Goal: Task Accomplishment & Management: Use online tool/utility

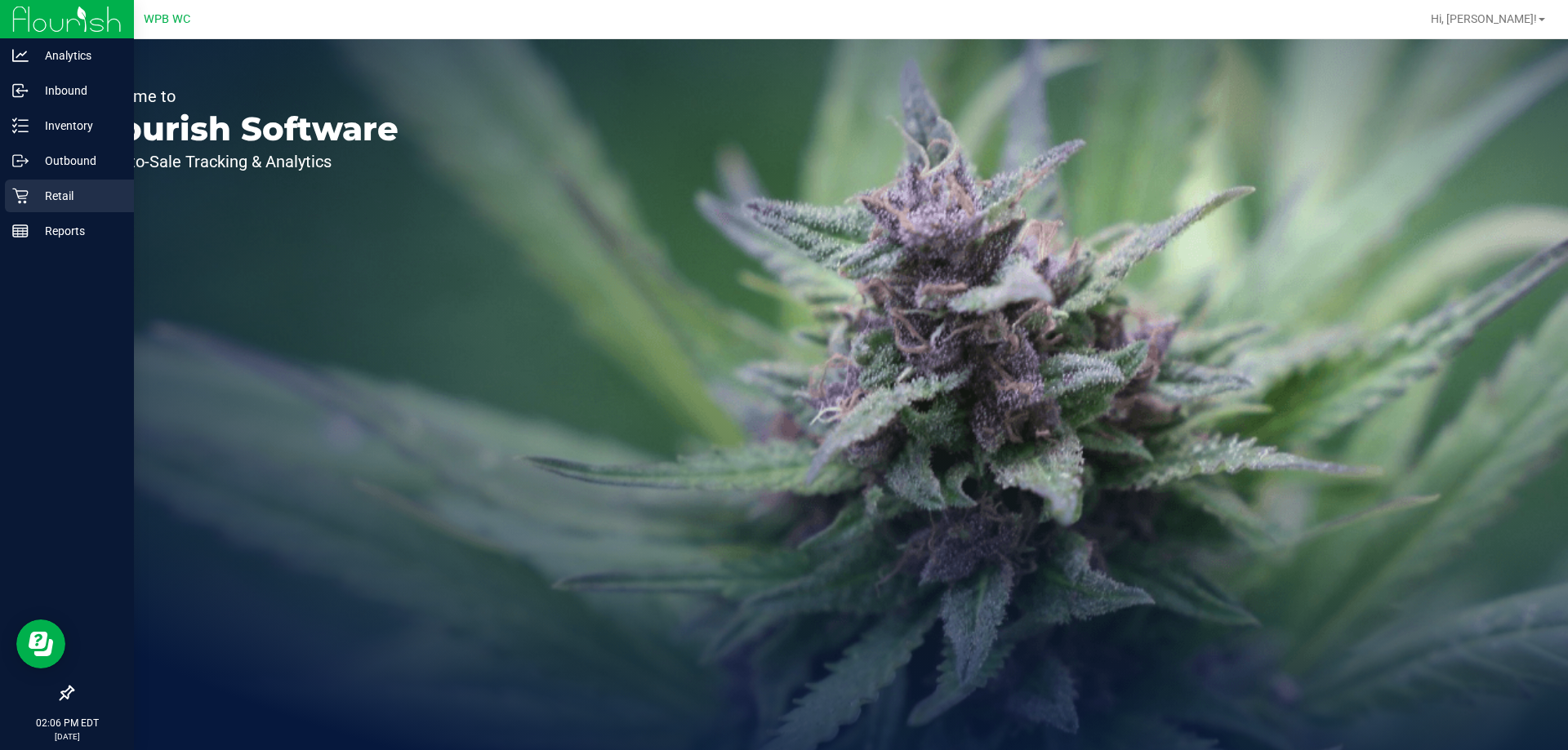
click at [31, 208] on div "Retail" at bounding box center [70, 195] width 129 height 33
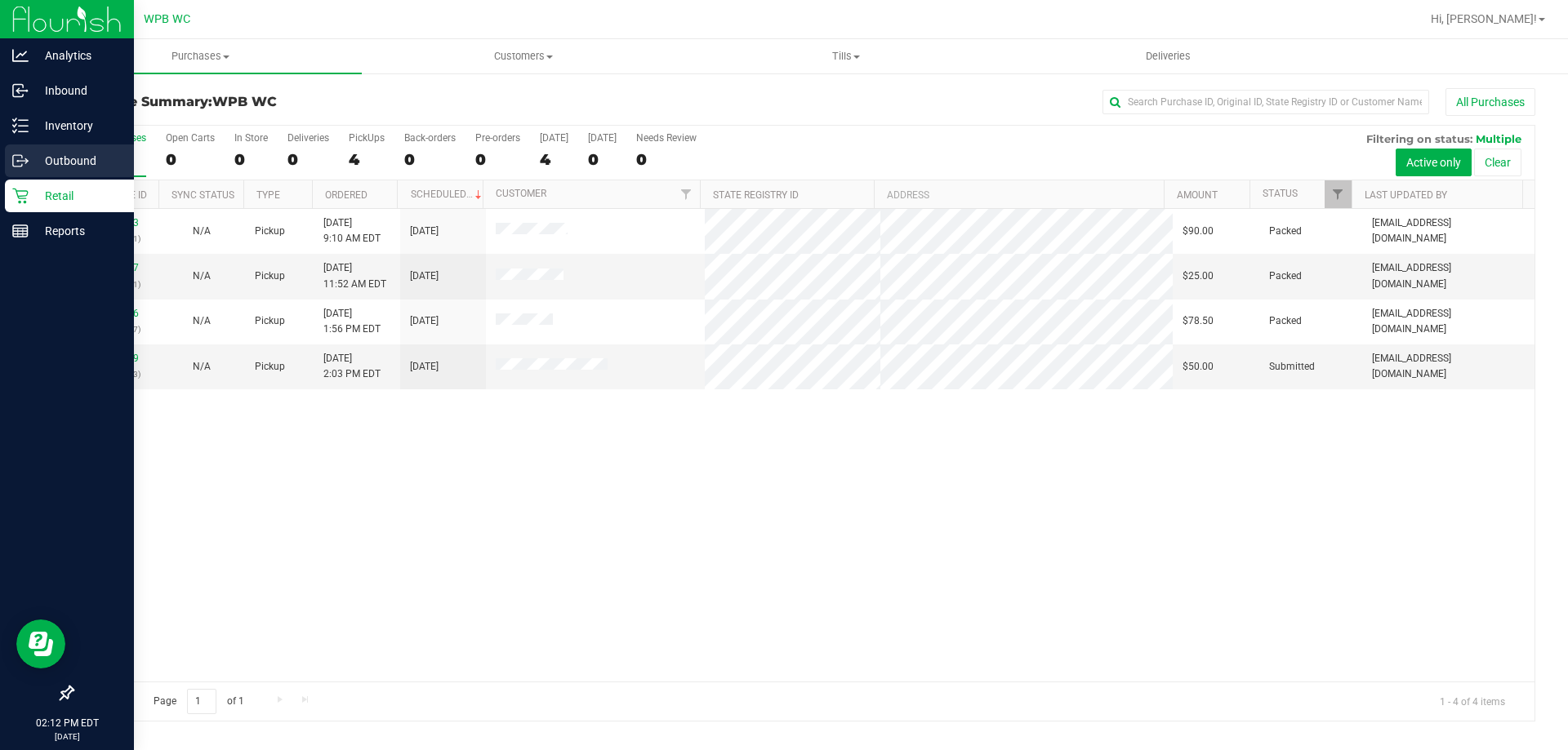
click at [62, 170] on p "Outbound" at bounding box center [77, 161] width 98 height 19
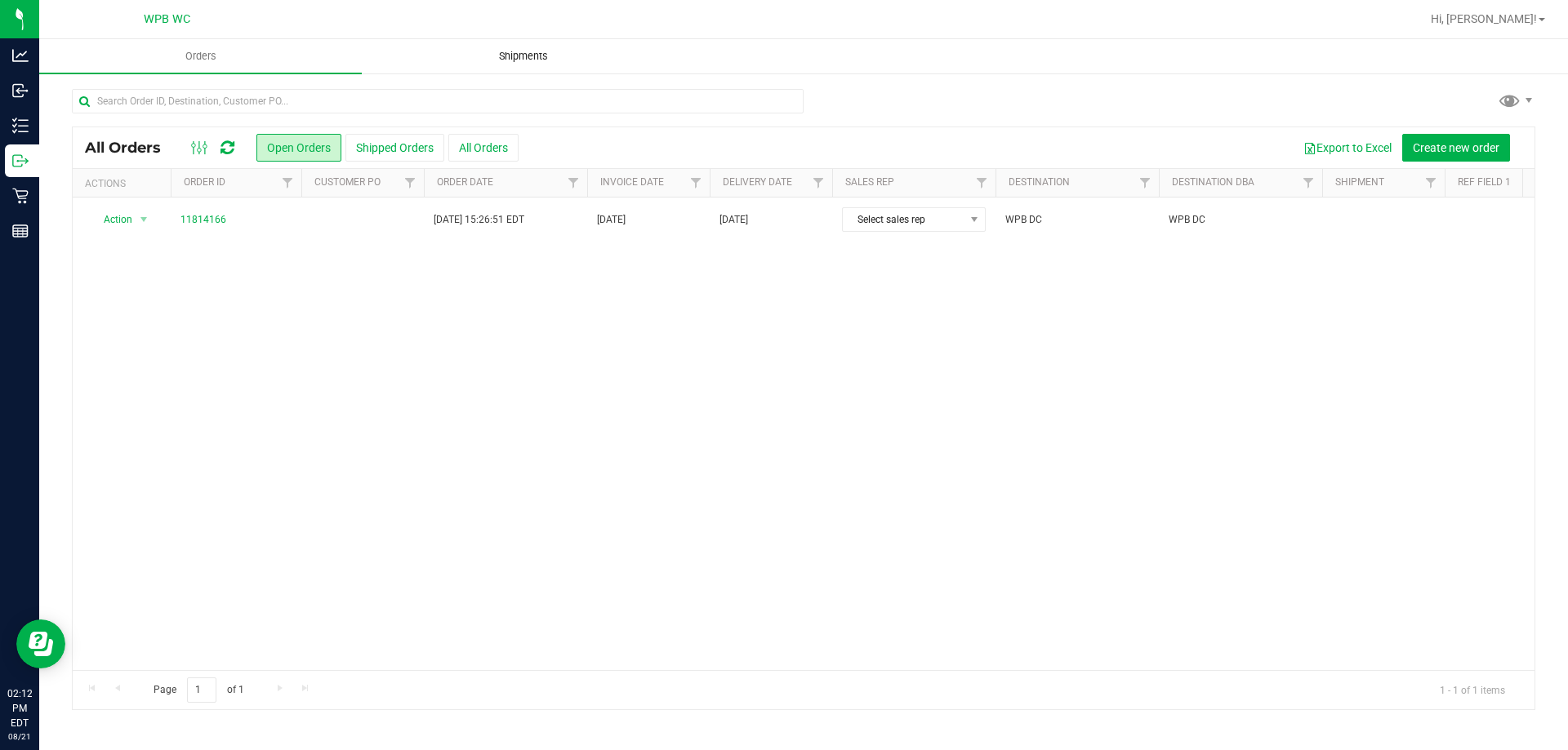
click at [534, 64] on uib-tab-heading "Shipments" at bounding box center [522, 56] width 321 height 33
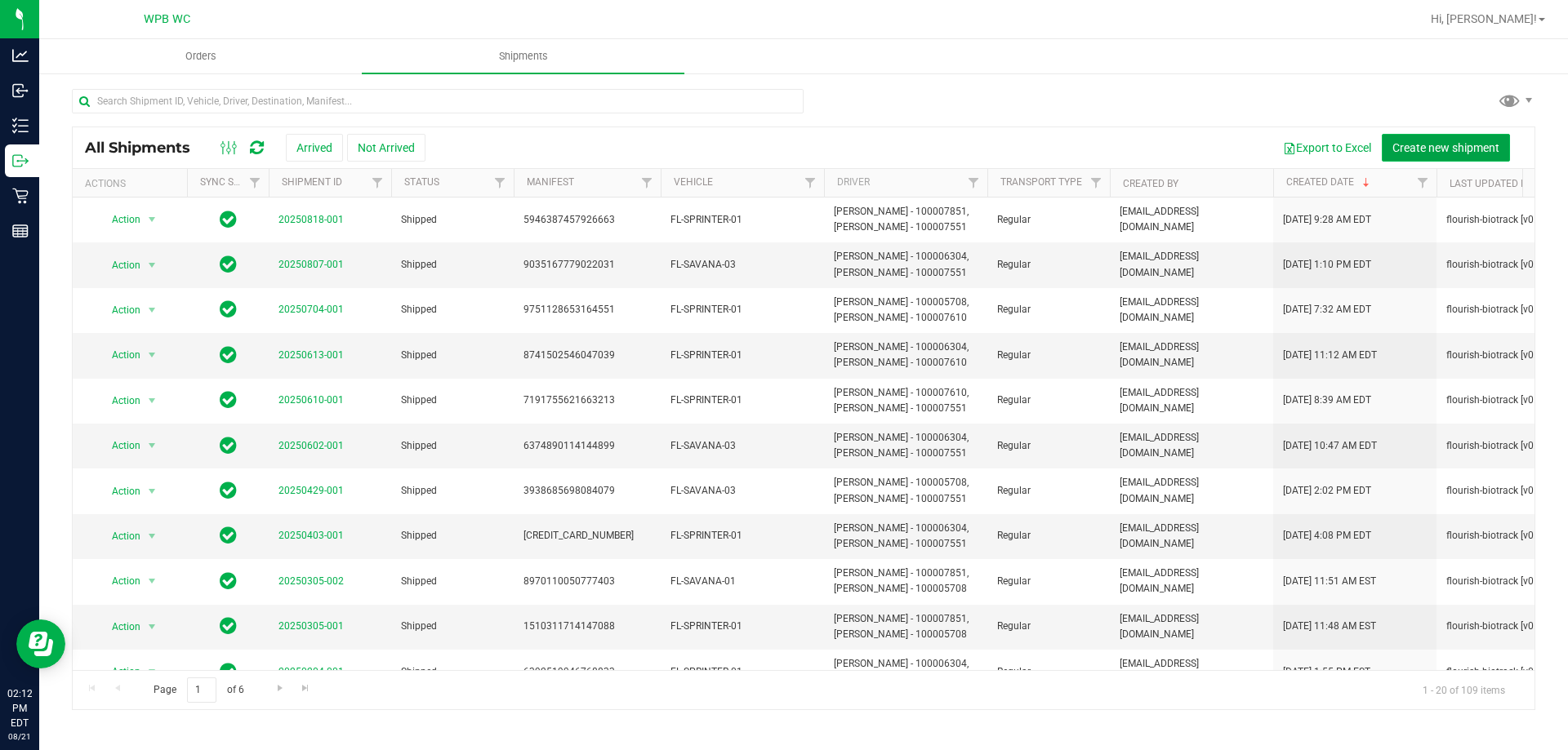
click at [1466, 152] on span "Create new shipment" at bounding box center [1445, 148] width 107 height 13
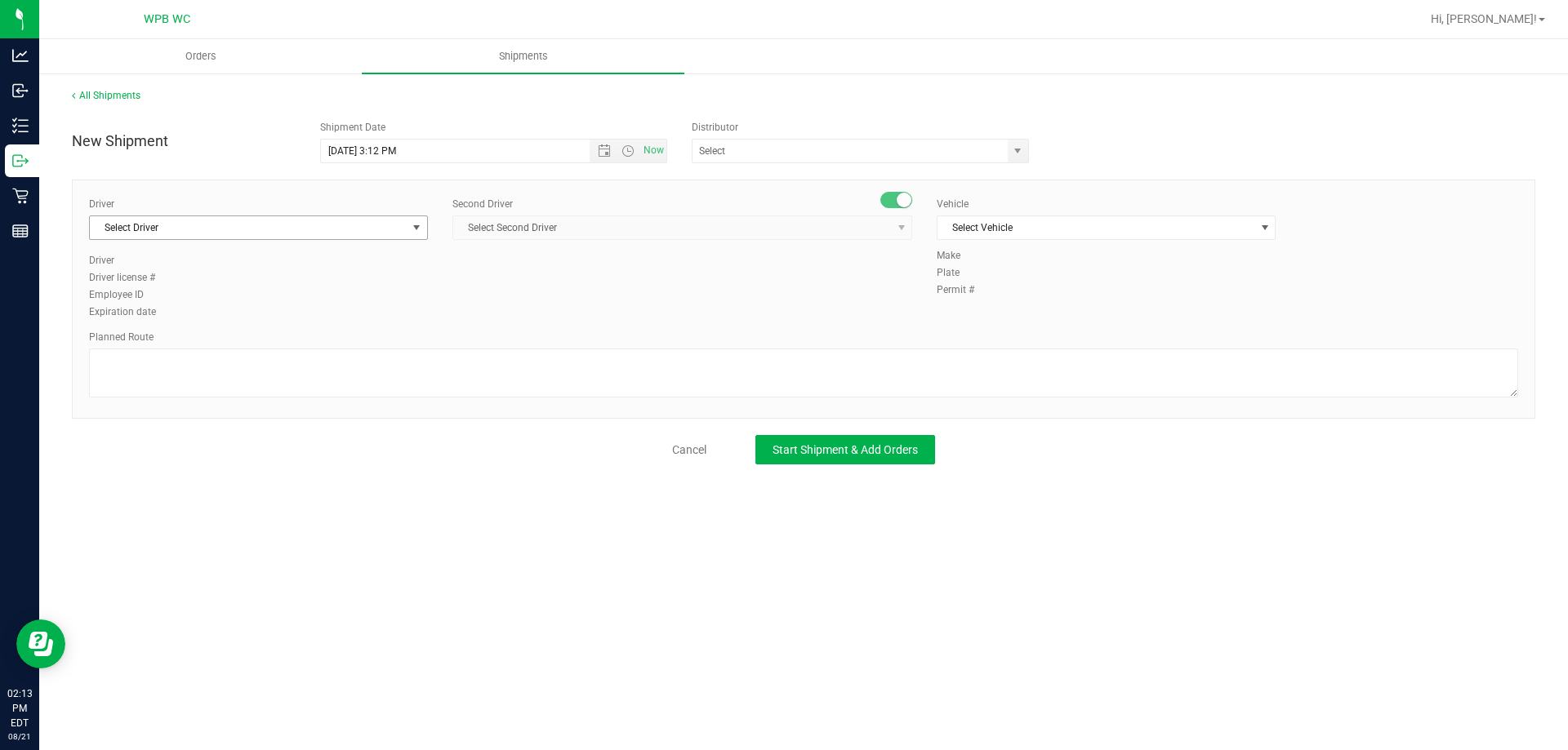
click at [200, 231] on span "Select Driver" at bounding box center [248, 228] width 316 height 23
click at [187, 295] on span "[PERSON_NAME] - 100005708" at bounding box center [166, 296] width 133 height 21
type input "[PERSON_NAME]"
click at [476, 222] on span "Select Second Driver" at bounding box center [672, 228] width 438 height 23
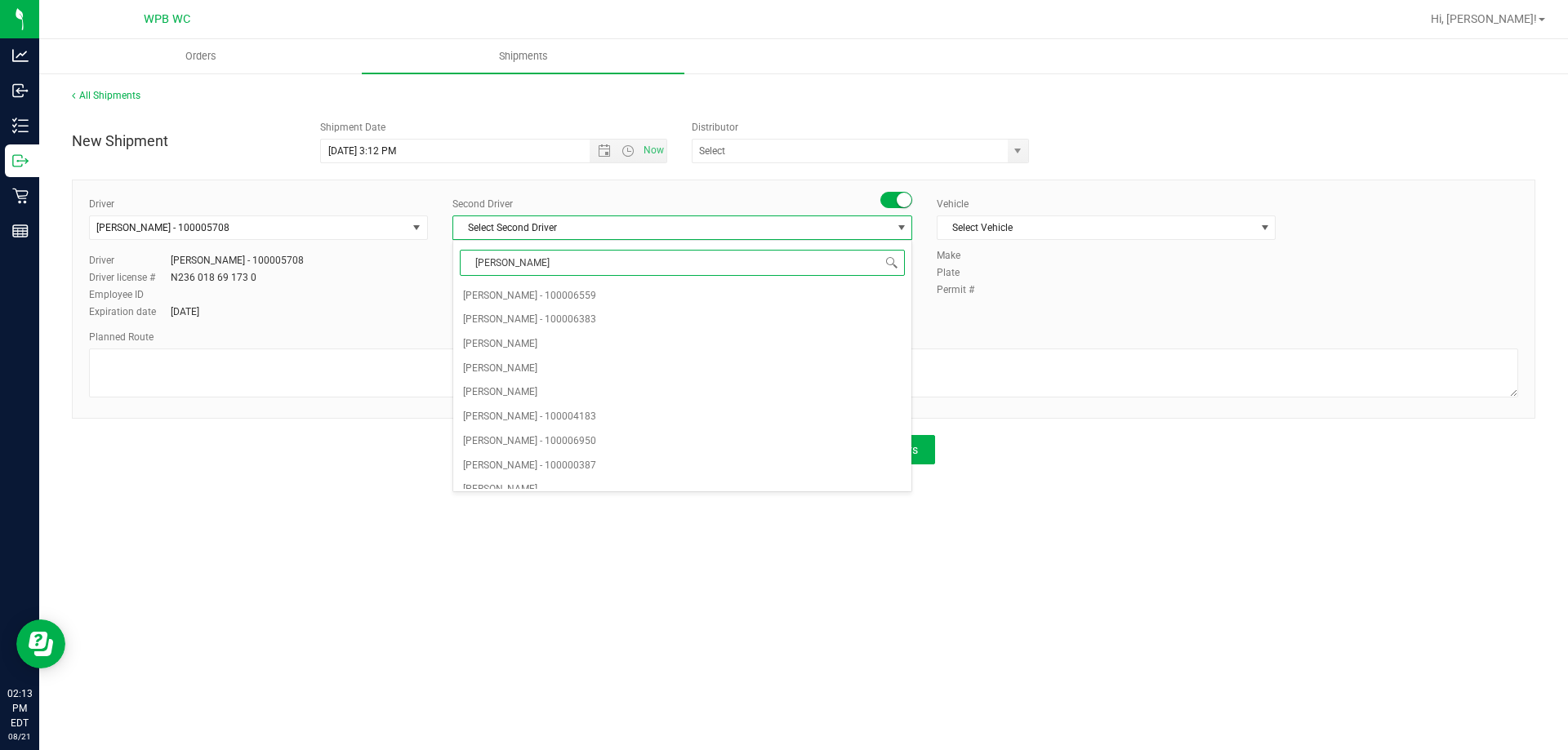
type input "[PERSON_NAME]"
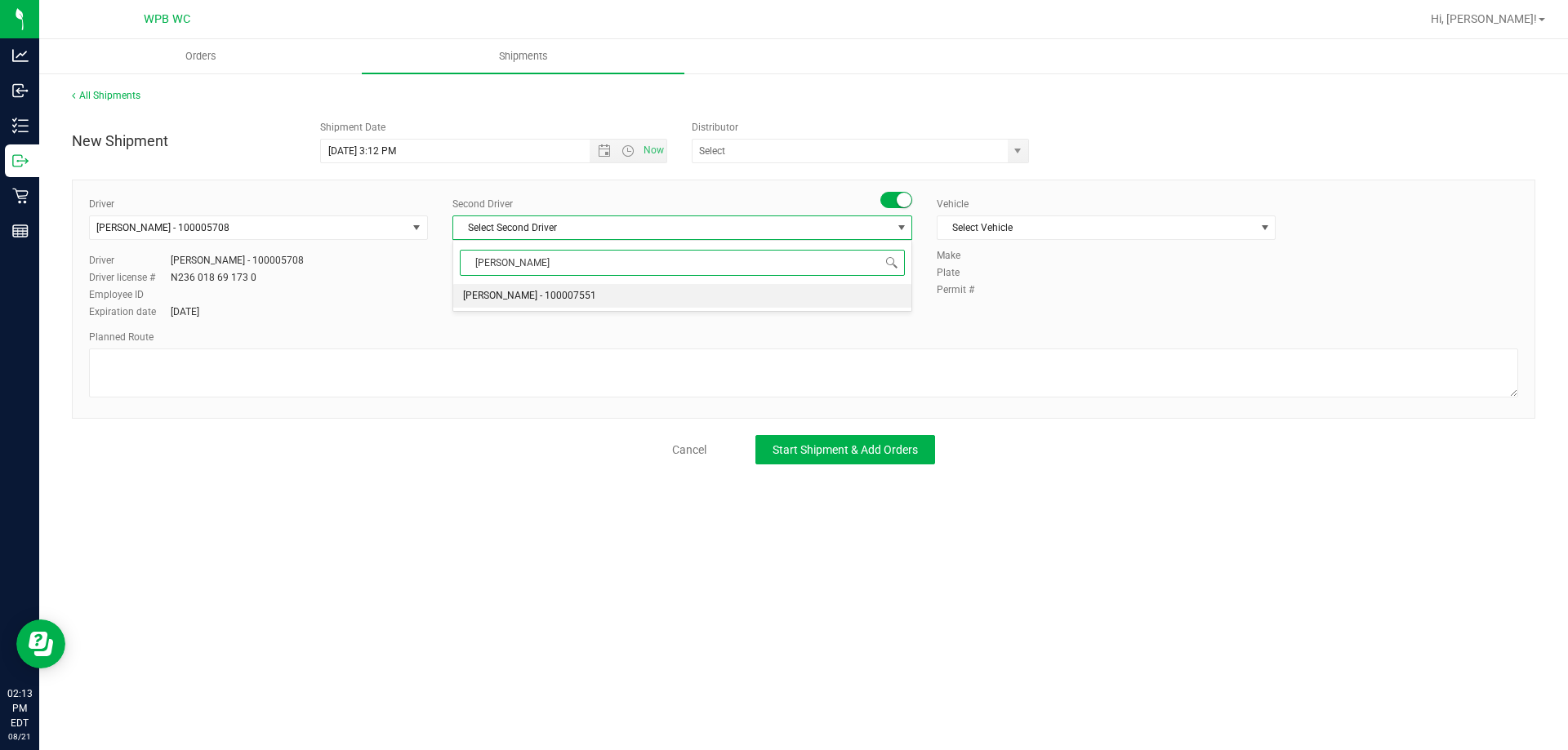
click at [508, 292] on span "[PERSON_NAME] - 100007551" at bounding box center [529, 296] width 133 height 21
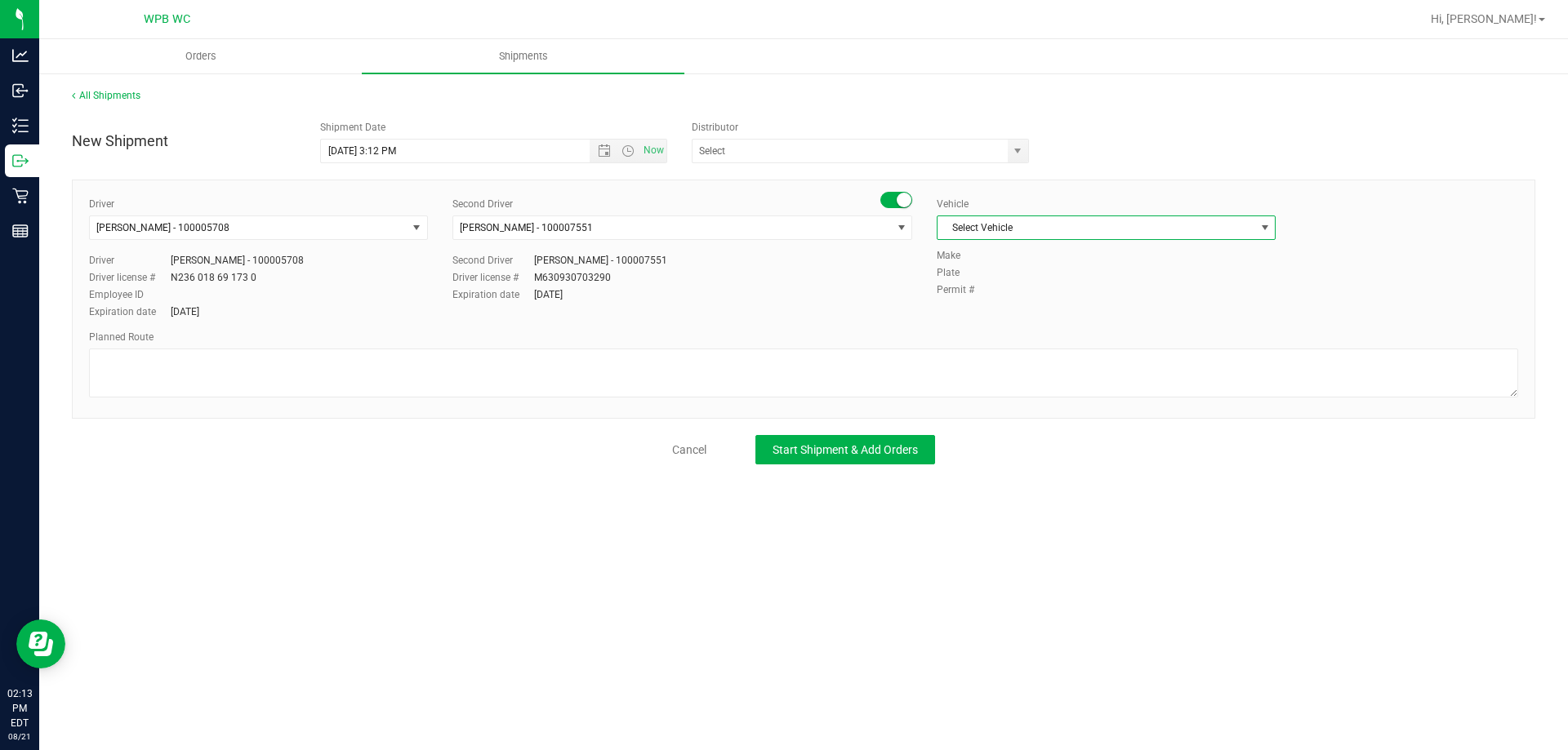
click at [1052, 226] on span "Select Vehicle" at bounding box center [1096, 228] width 316 height 23
click at [1029, 423] on li "FL-SPRINTER-01" at bounding box center [1107, 434] width 338 height 25
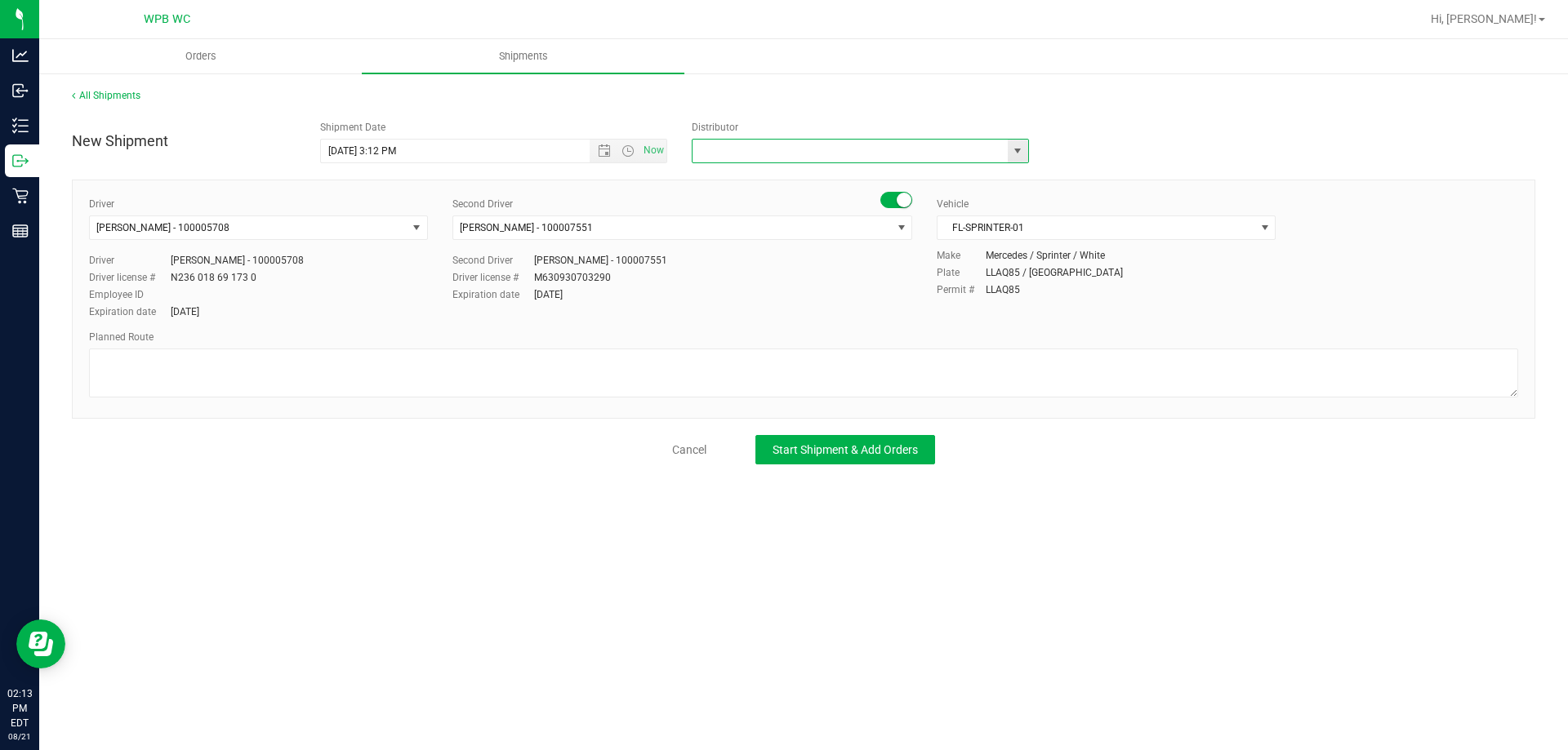
click at [773, 149] on input "text" at bounding box center [844, 151] width 305 height 23
click at [1023, 143] on span "select" at bounding box center [1017, 151] width 20 height 23
type input "w"
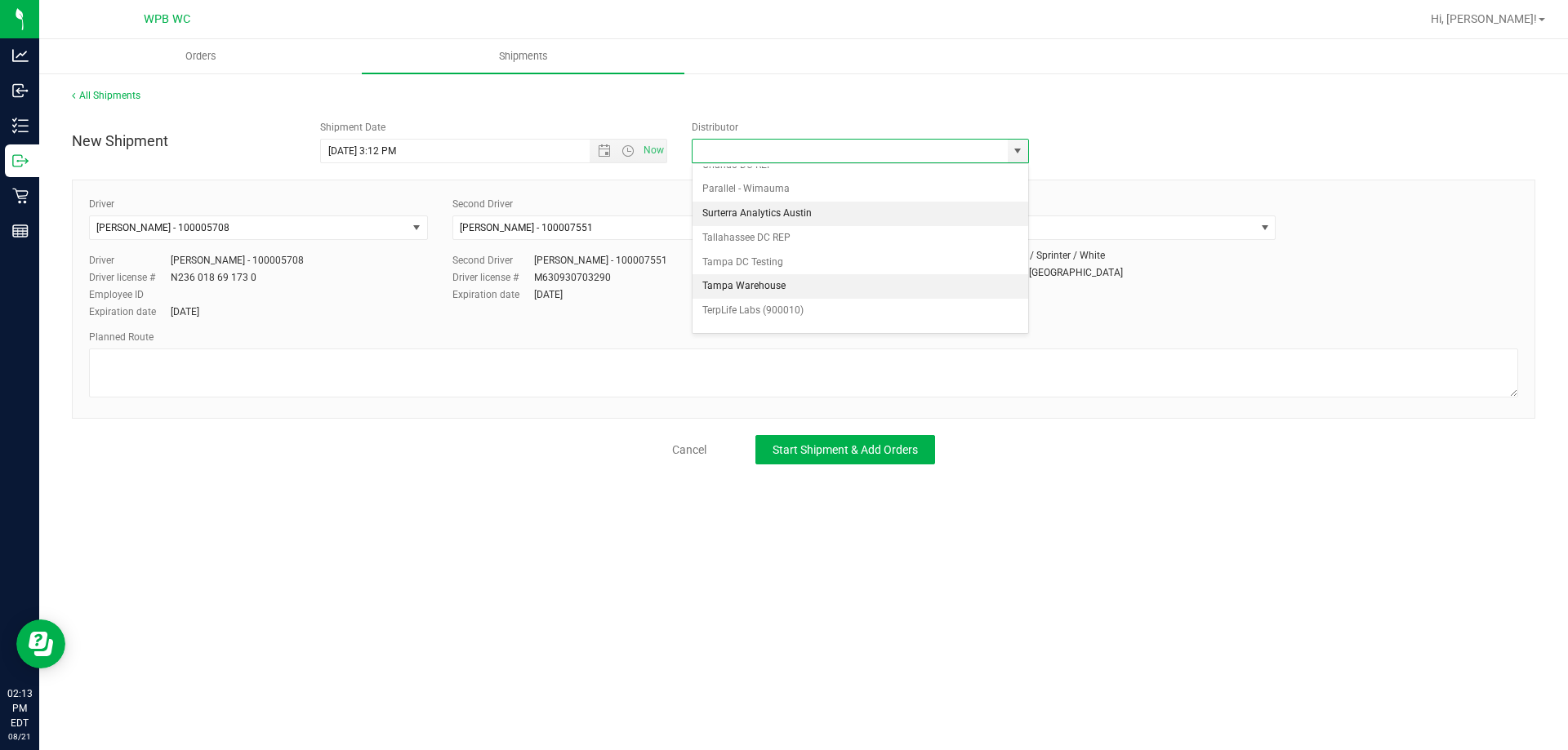
scroll to position [637, 0]
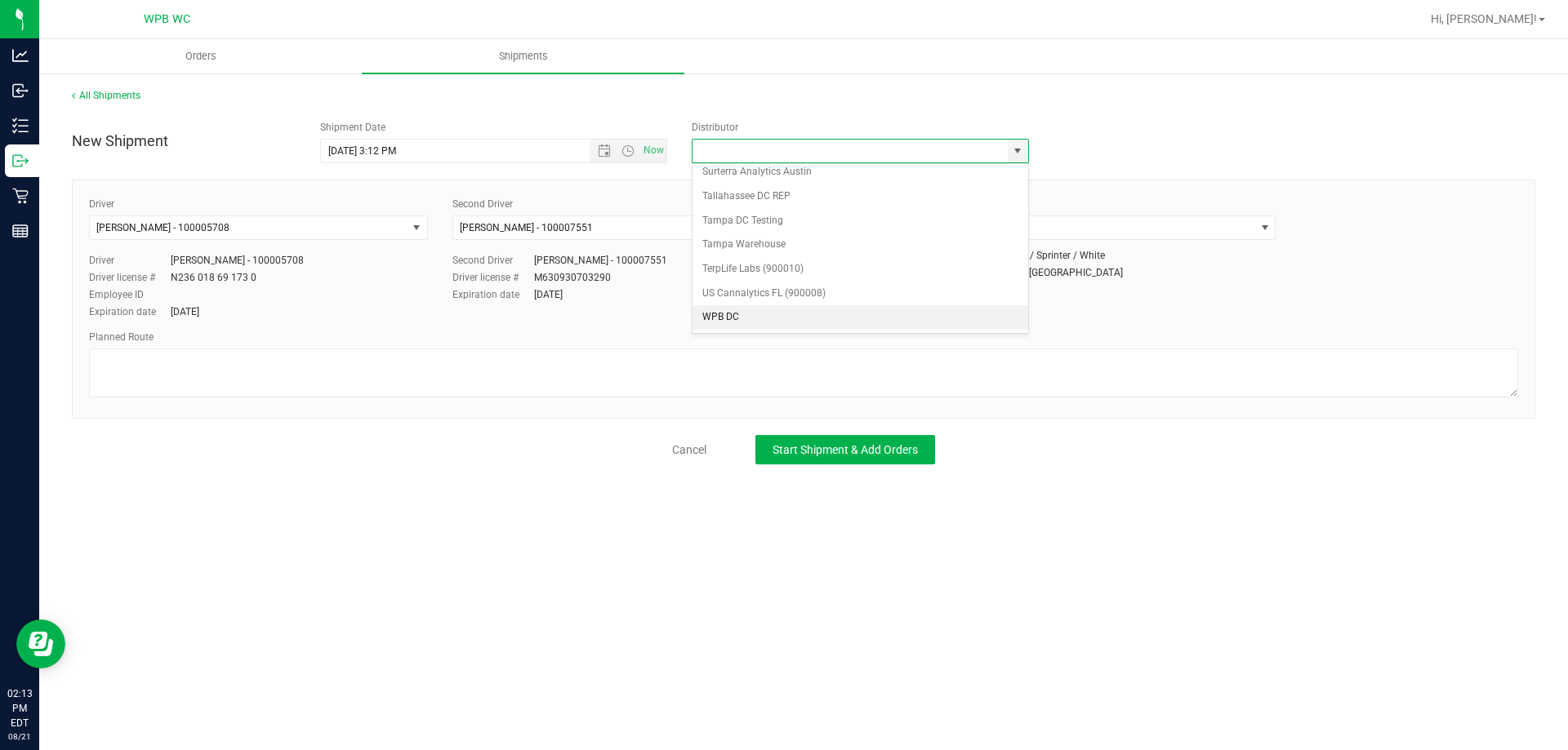
click at [765, 316] on li "WPB DC" at bounding box center [860, 317] width 336 height 25
type input "WPB DC"
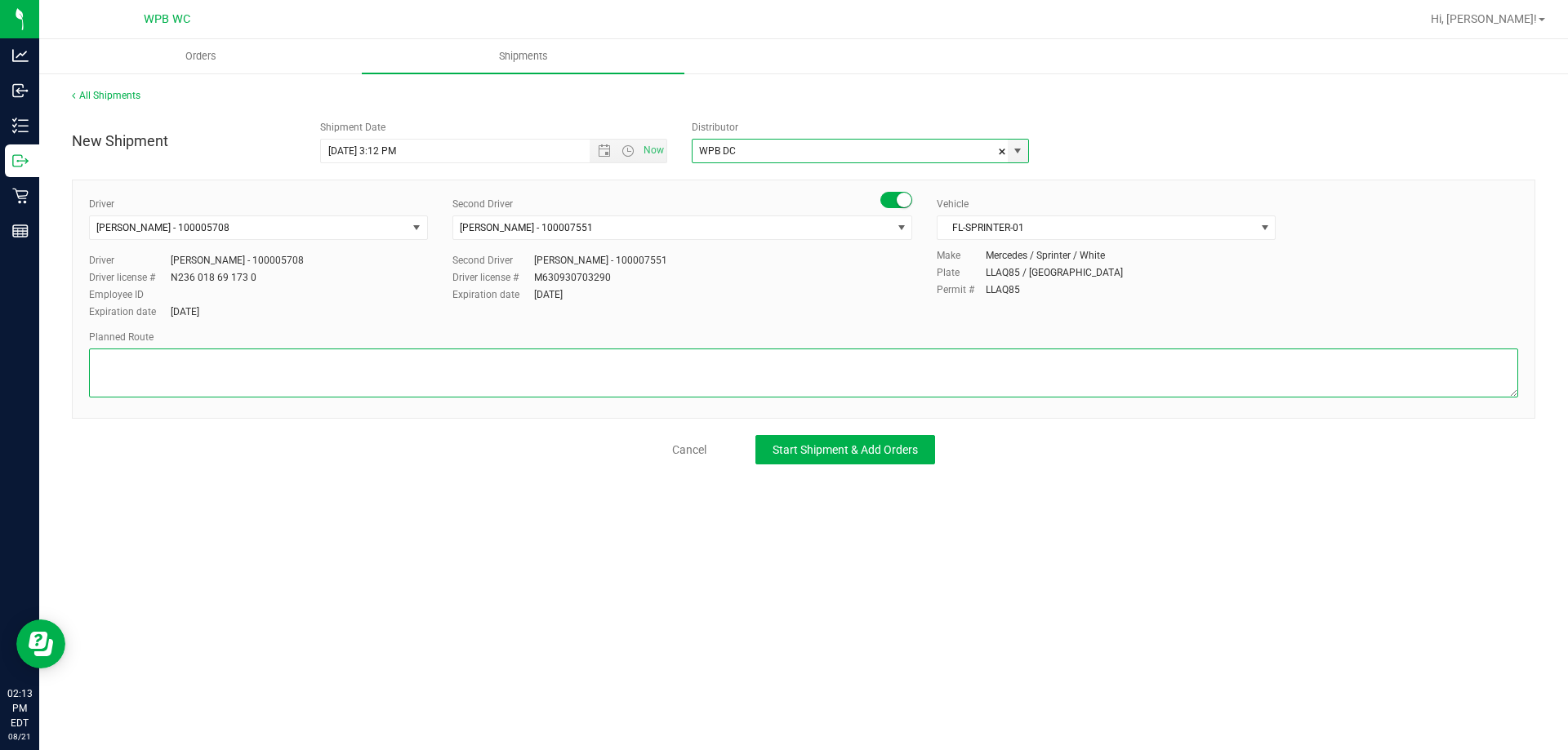
click at [593, 390] on textarea at bounding box center [803, 372] width 1429 height 49
type textarea "wpb wc to wpb dc"
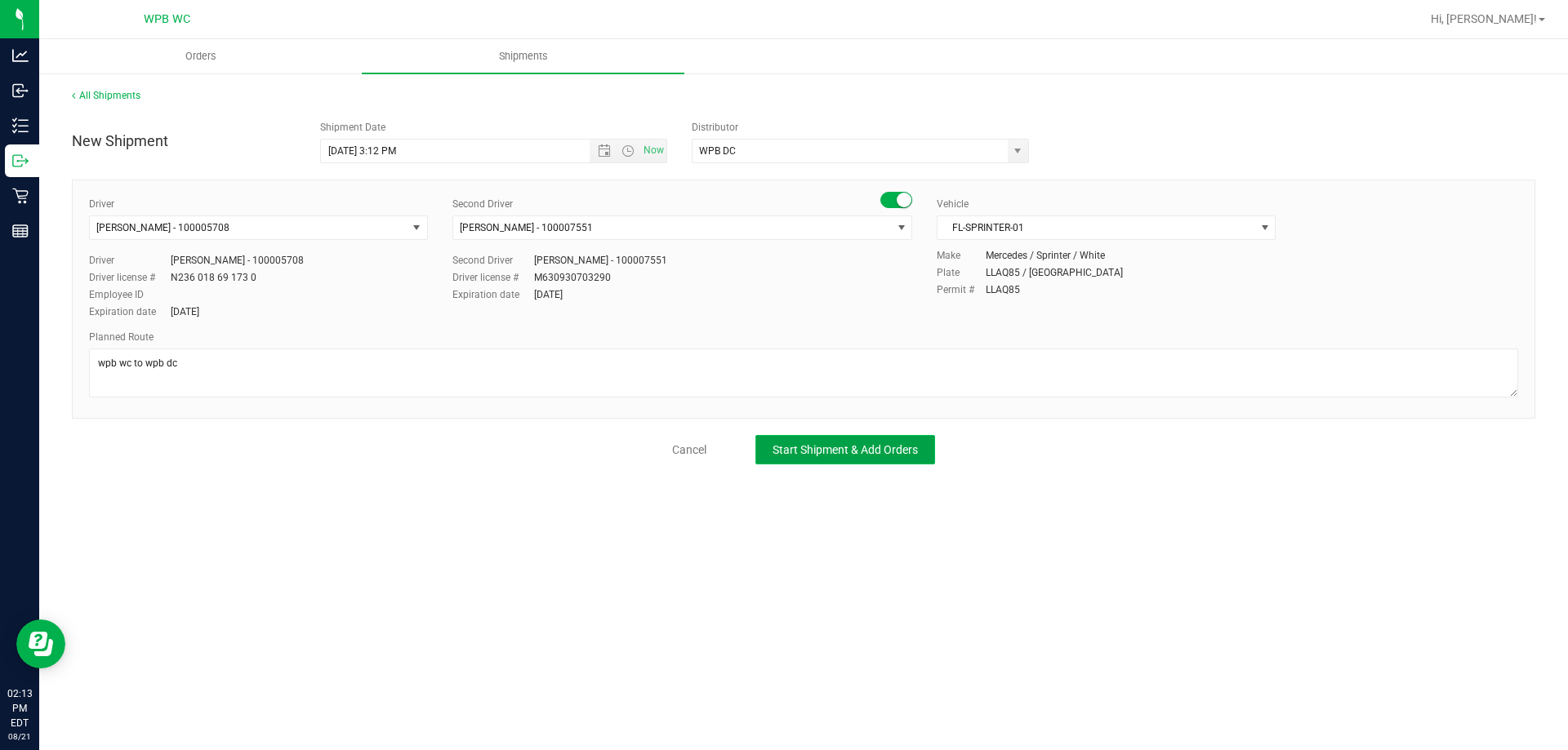
click at [839, 447] on span "Start Shipment & Add Orders" at bounding box center [845, 450] width 145 height 13
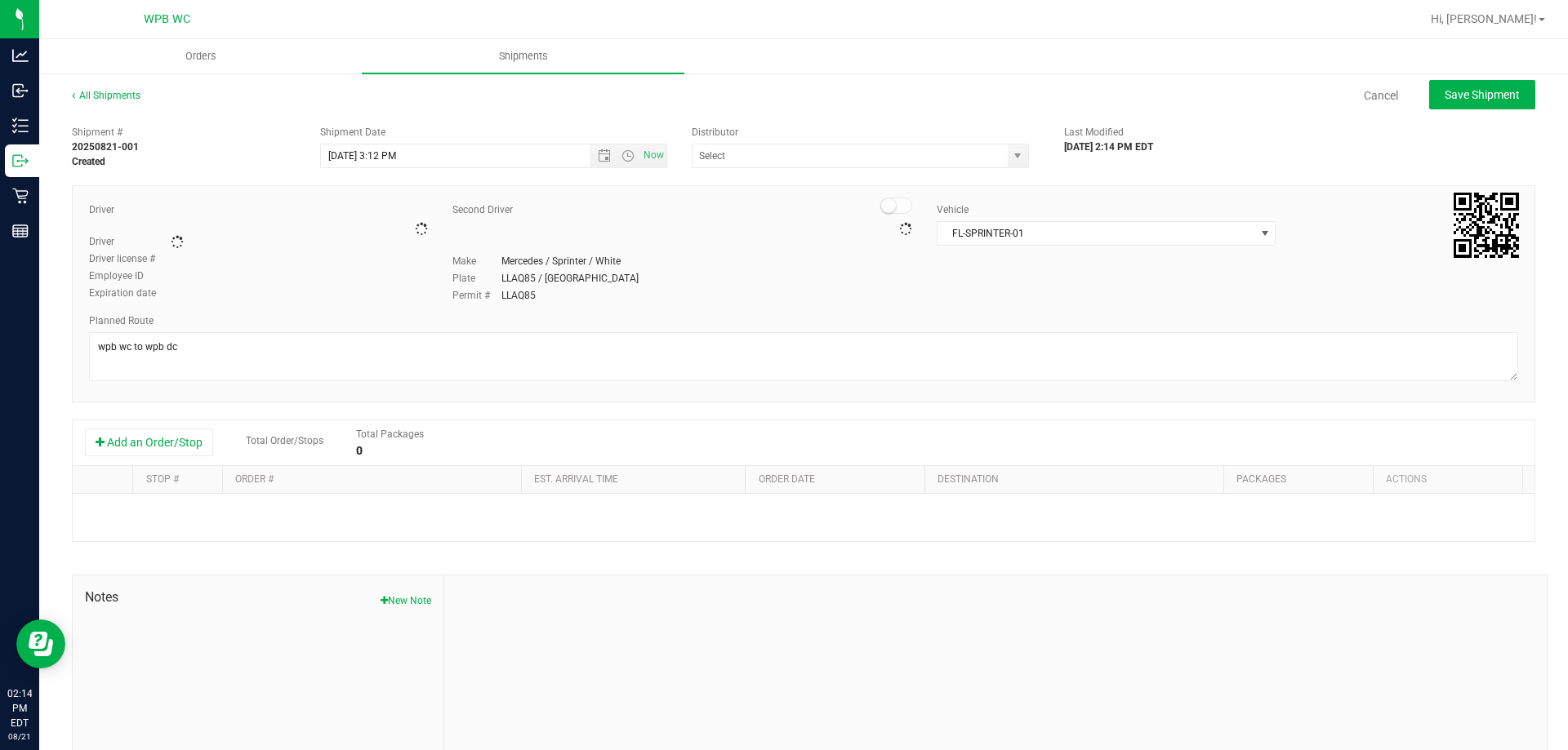
type input "WPB DC"
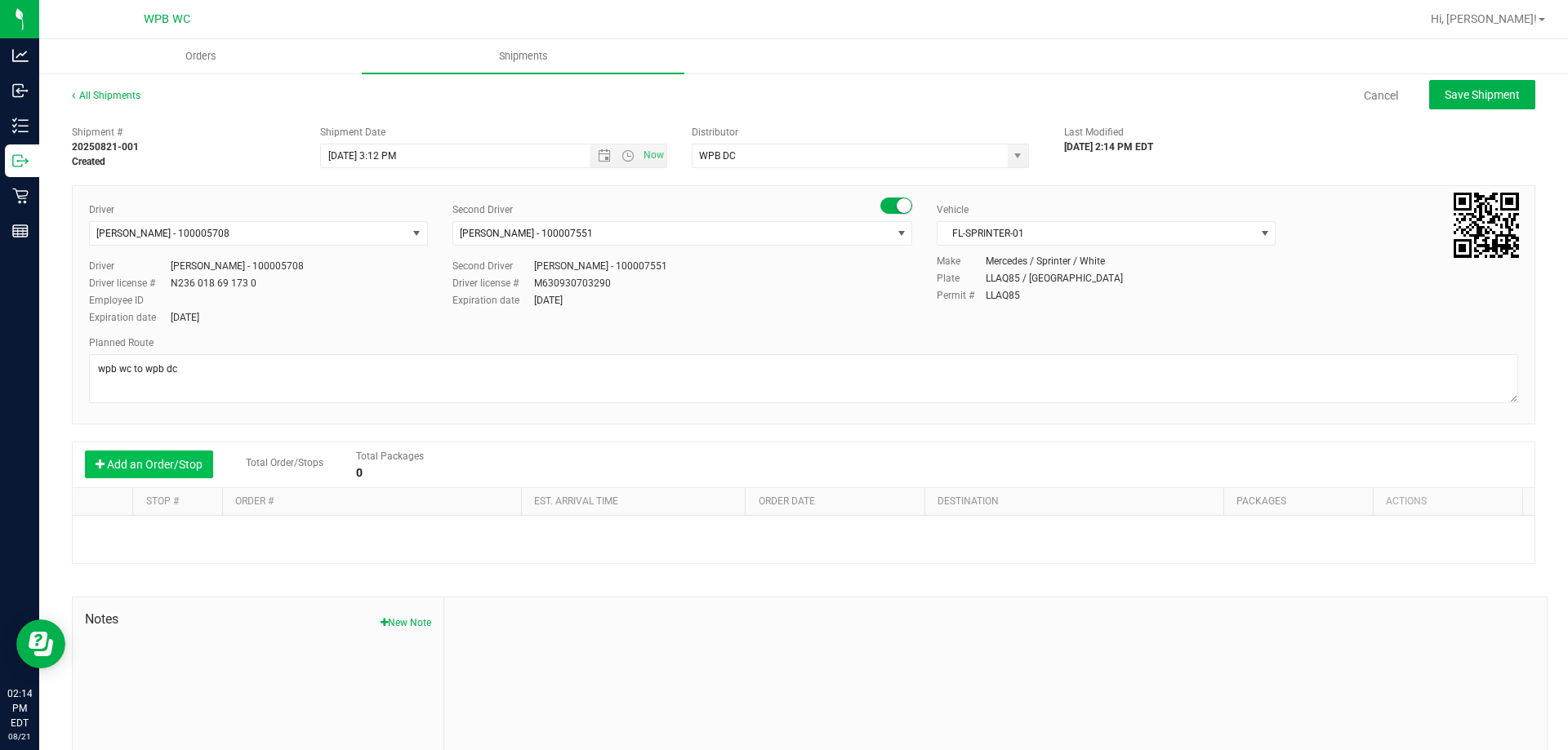
click at [166, 474] on button "Add an Order/Stop" at bounding box center [148, 464] width 128 height 27
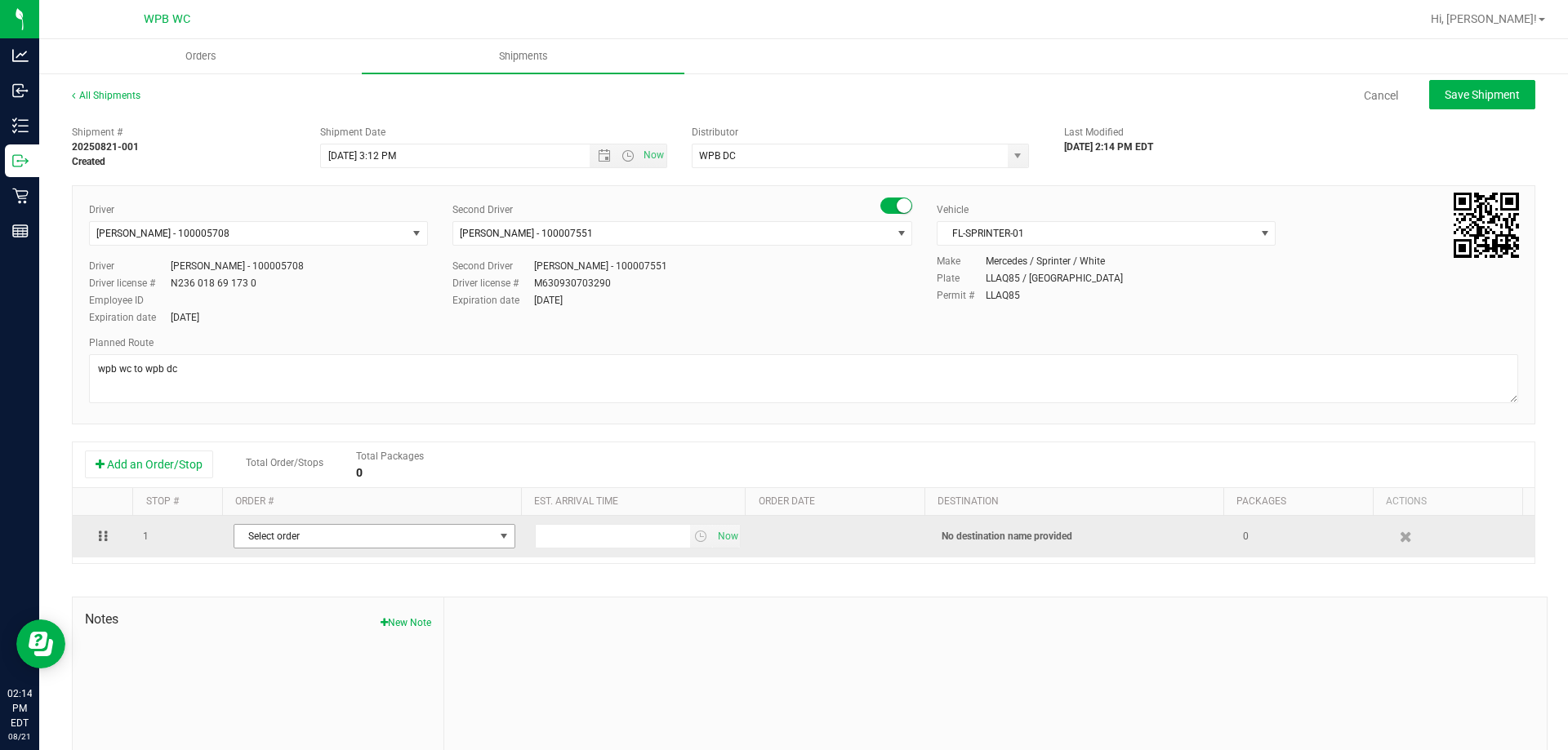
click at [301, 533] on span "Select order" at bounding box center [364, 536] width 260 height 23
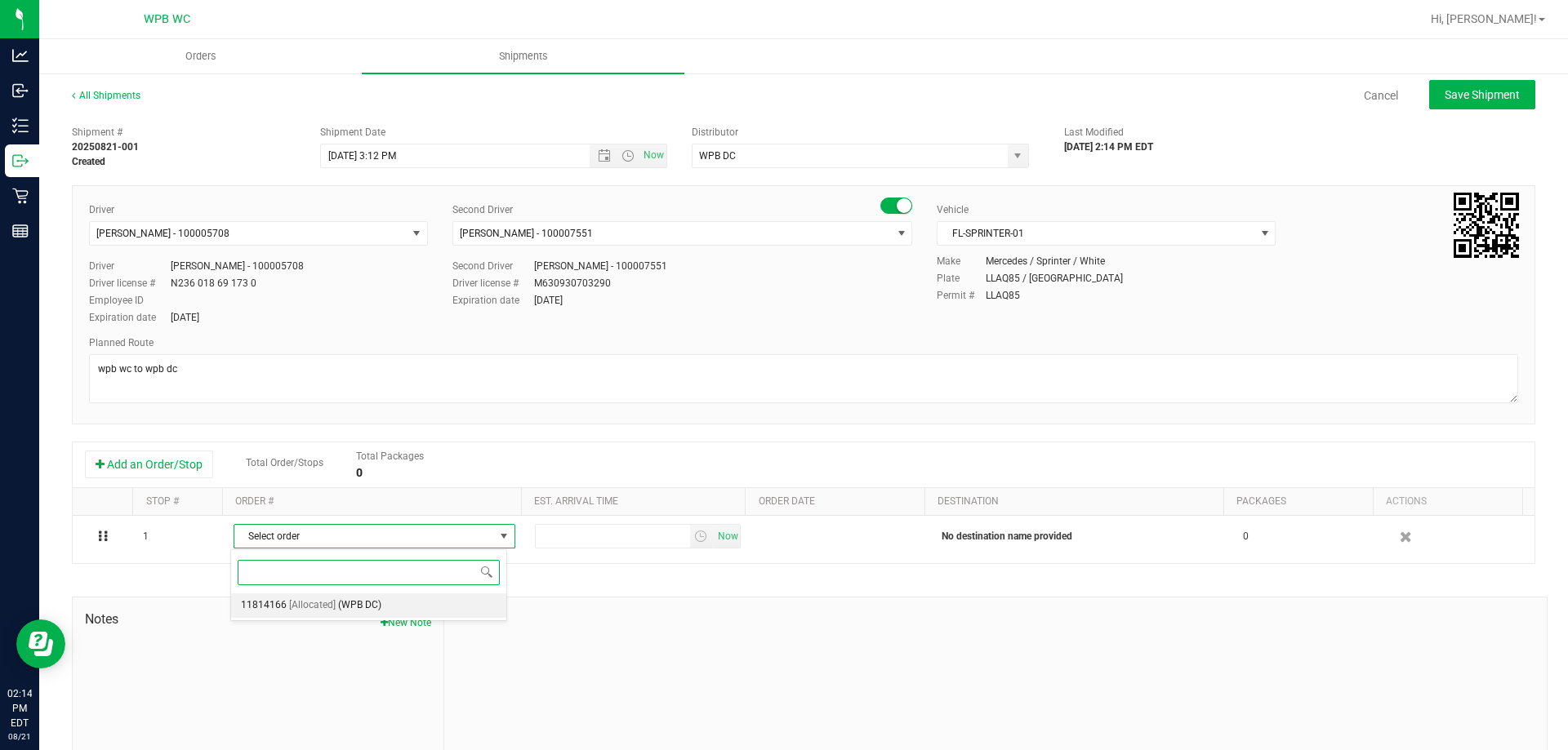
click at [322, 610] on span "[Allocated]" at bounding box center [312, 605] width 47 height 21
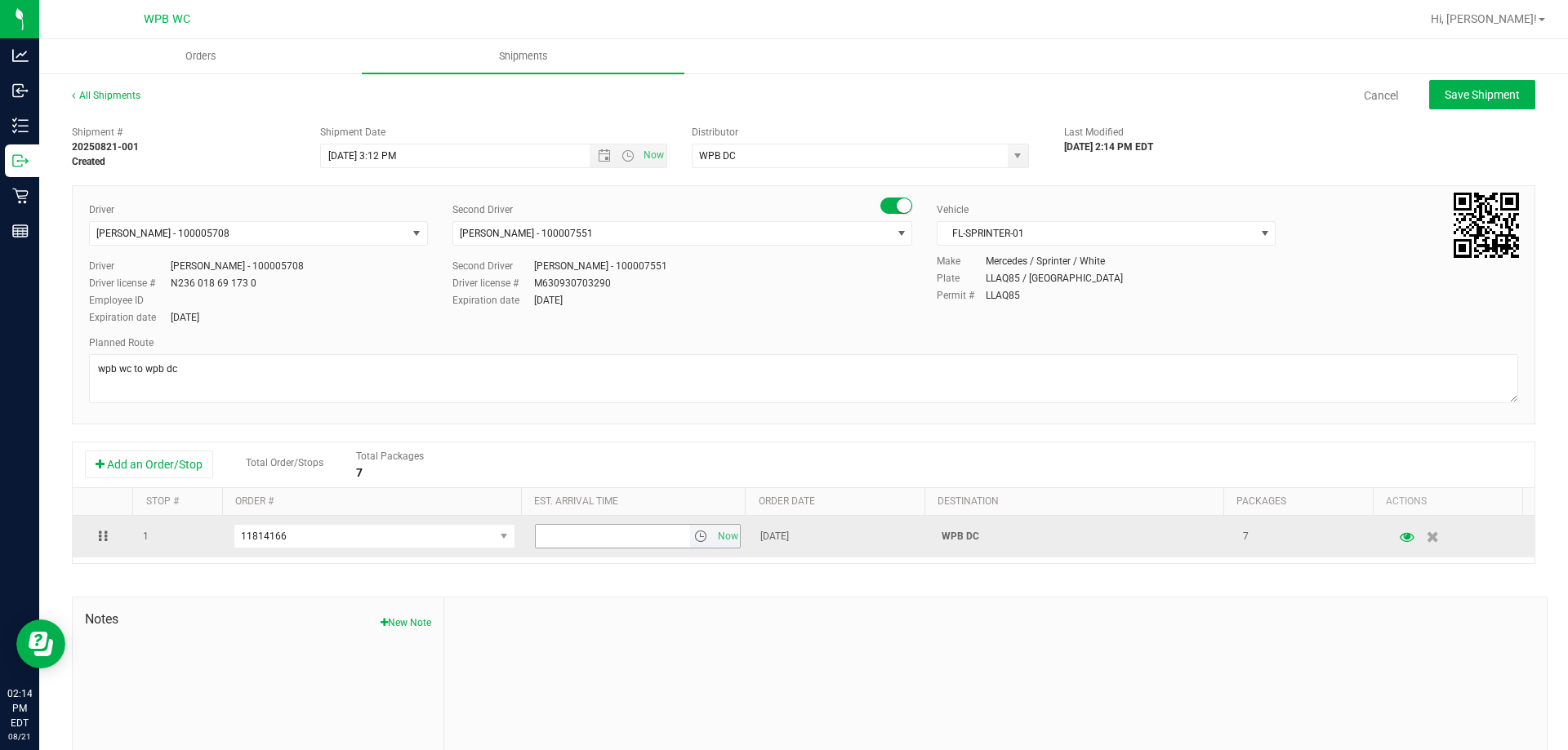
click at [694, 538] on span "select" at bounding box center [700, 536] width 13 height 13
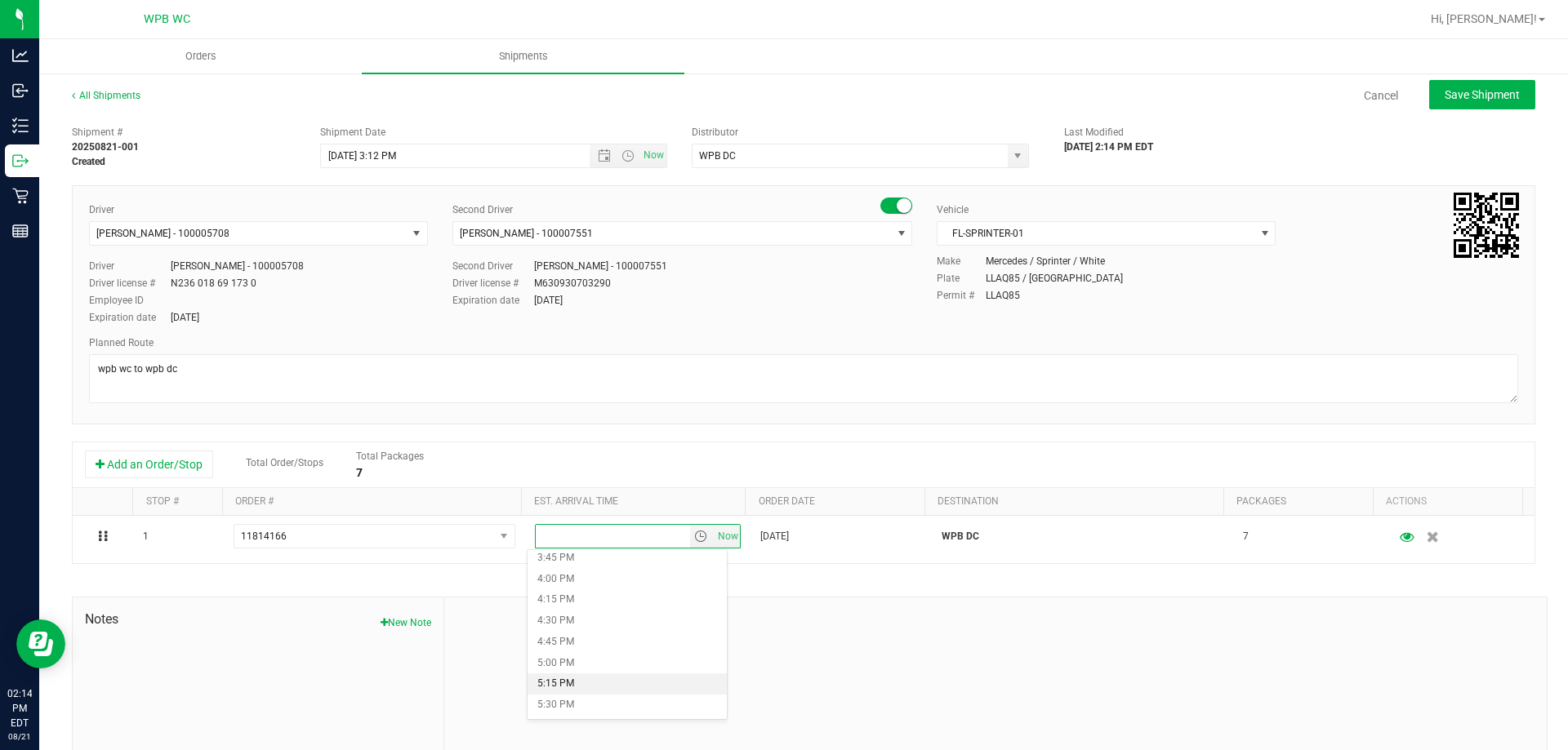
scroll to position [1306, 0]
click at [582, 595] on li "4:00 PM" at bounding box center [627, 601] width 199 height 21
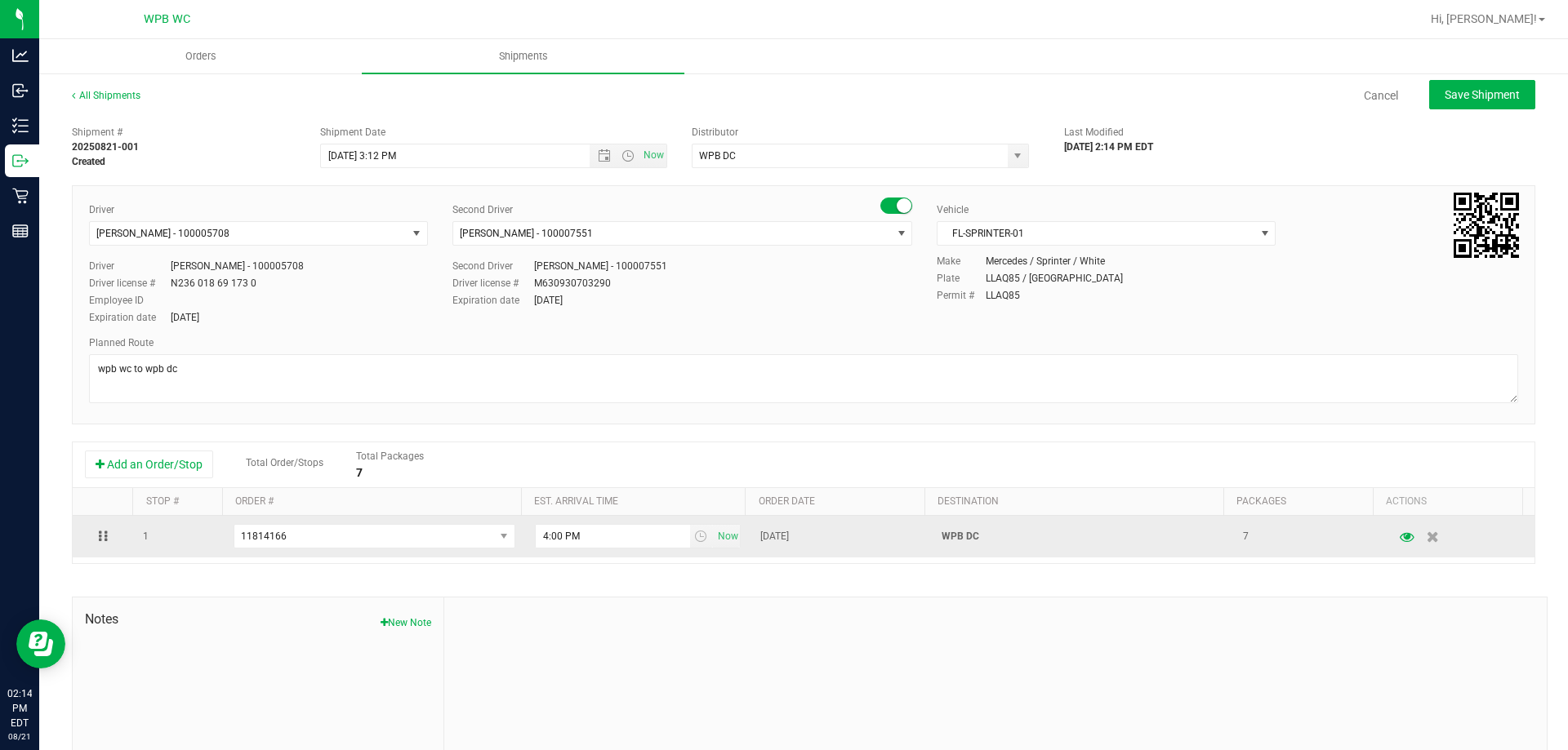
click at [865, 544] on td "[DATE]" at bounding box center [841, 536] width 180 height 42
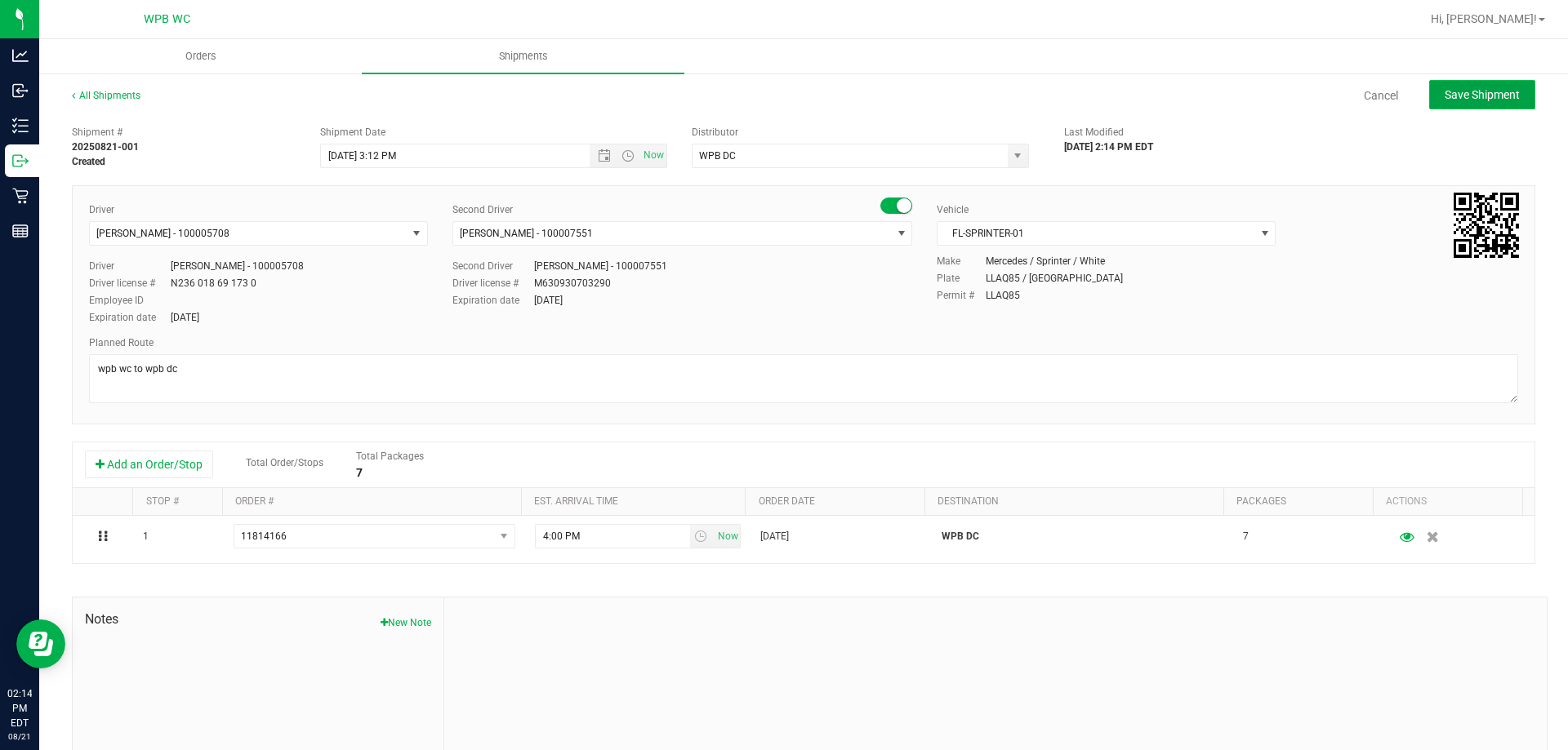
click at [1456, 98] on span "Save Shipment" at bounding box center [1481, 95] width 75 height 13
type input "[DATE] 7:12 PM"
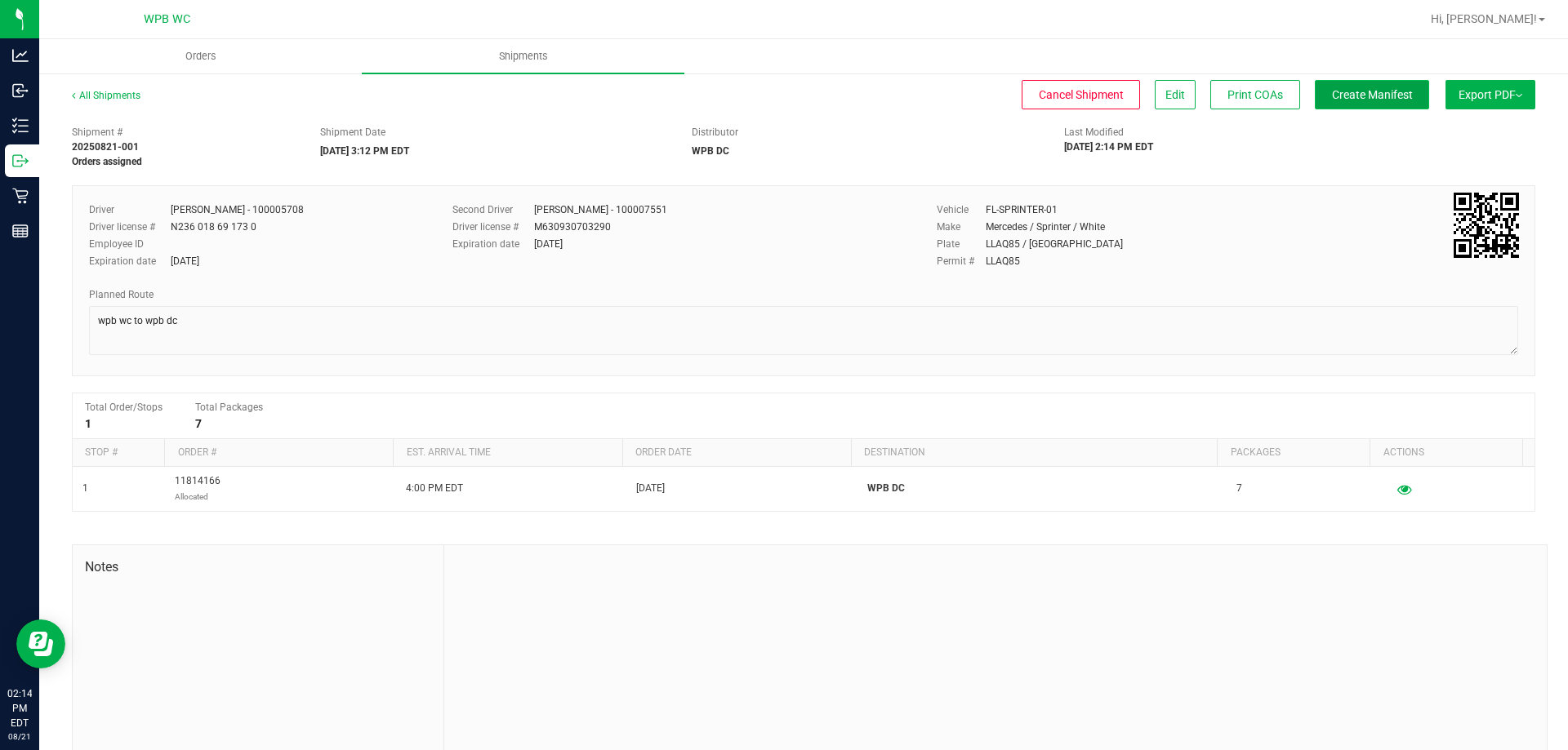
click at [1358, 95] on span "Create Manifest" at bounding box center [1372, 95] width 80 height 13
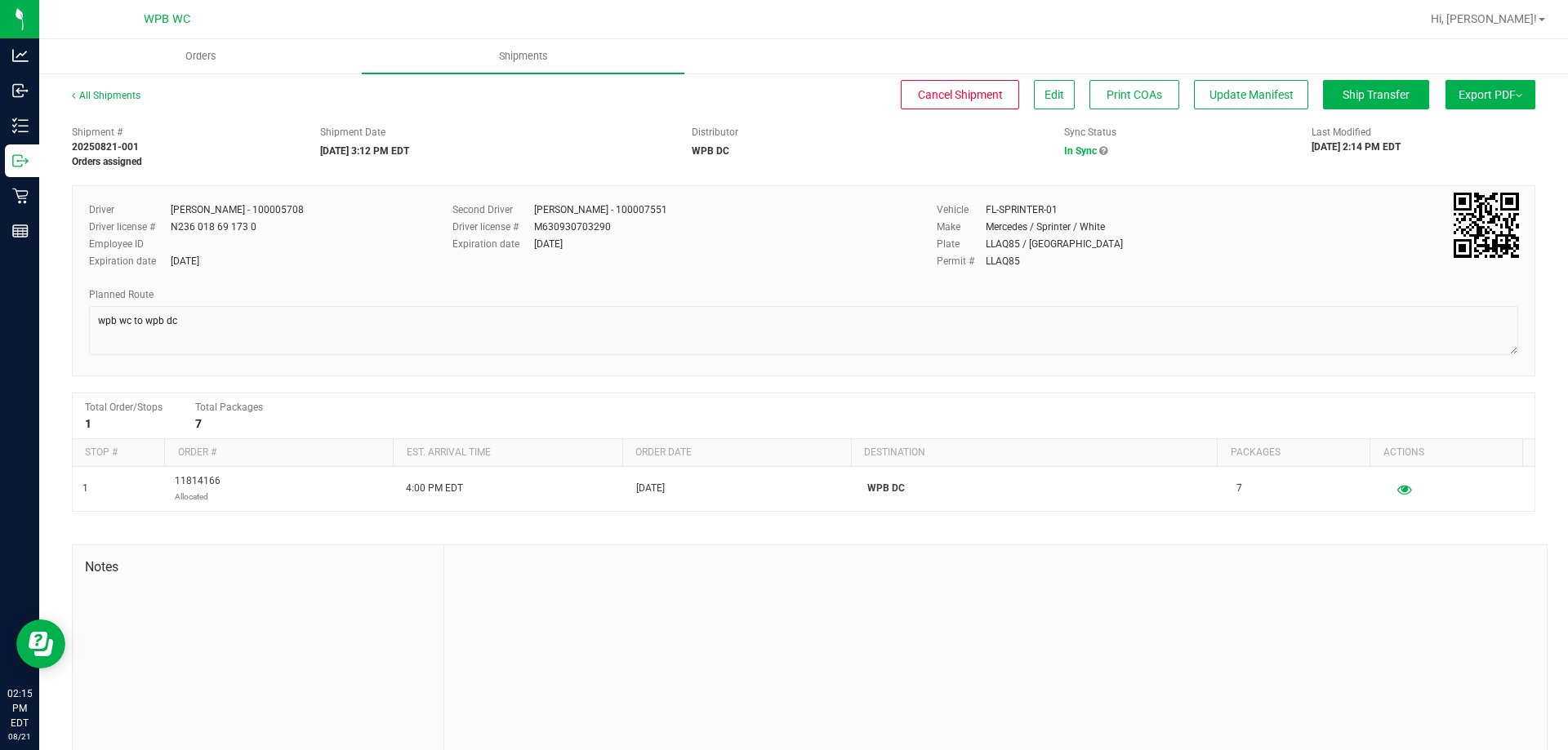
click at [1474, 96] on button "Export PDF" at bounding box center [1490, 95] width 90 height 29
click at [1470, 132] on span "Manifest by Package ID" at bounding box center [1465, 130] width 103 height 11
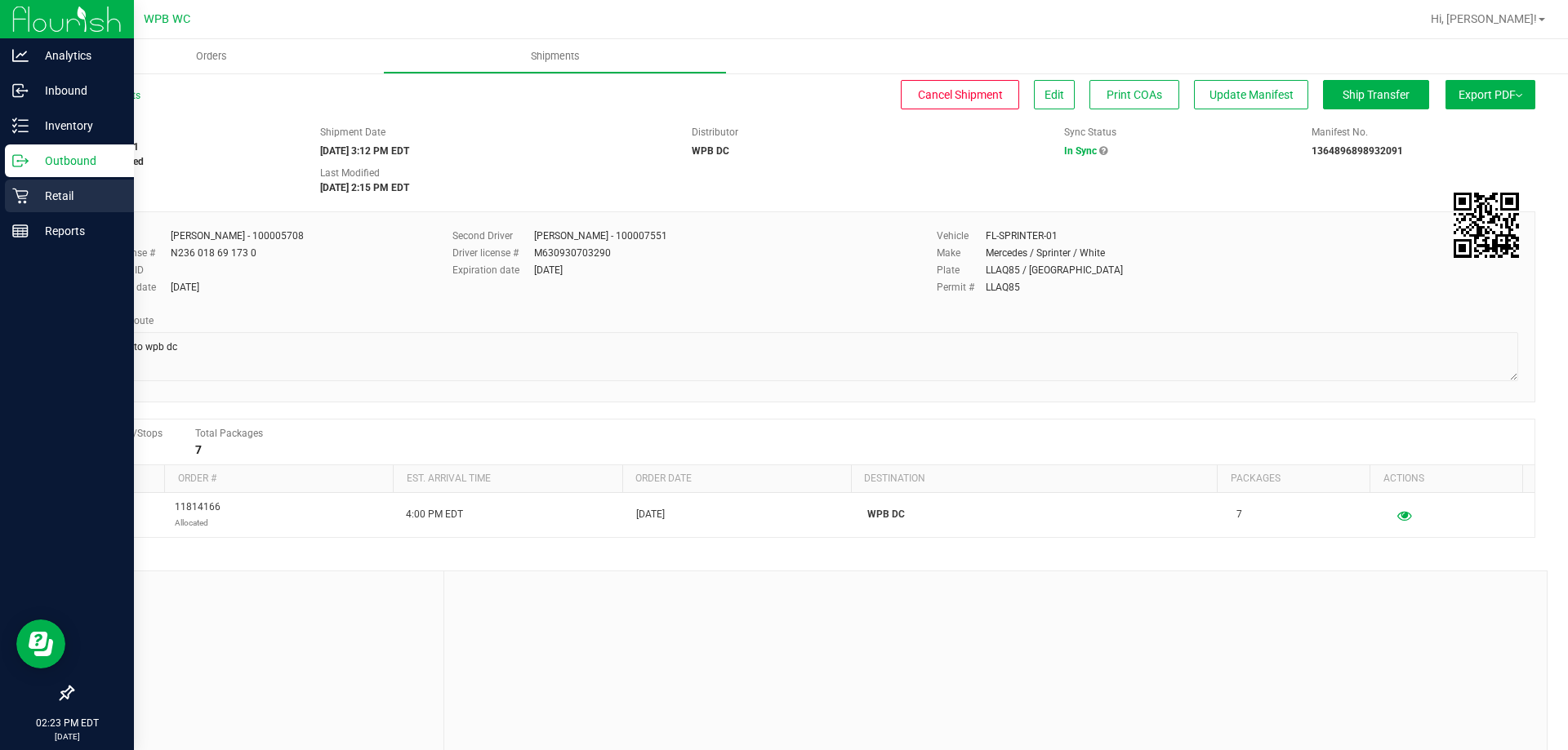
click at [27, 189] on icon at bounding box center [20, 195] width 16 height 16
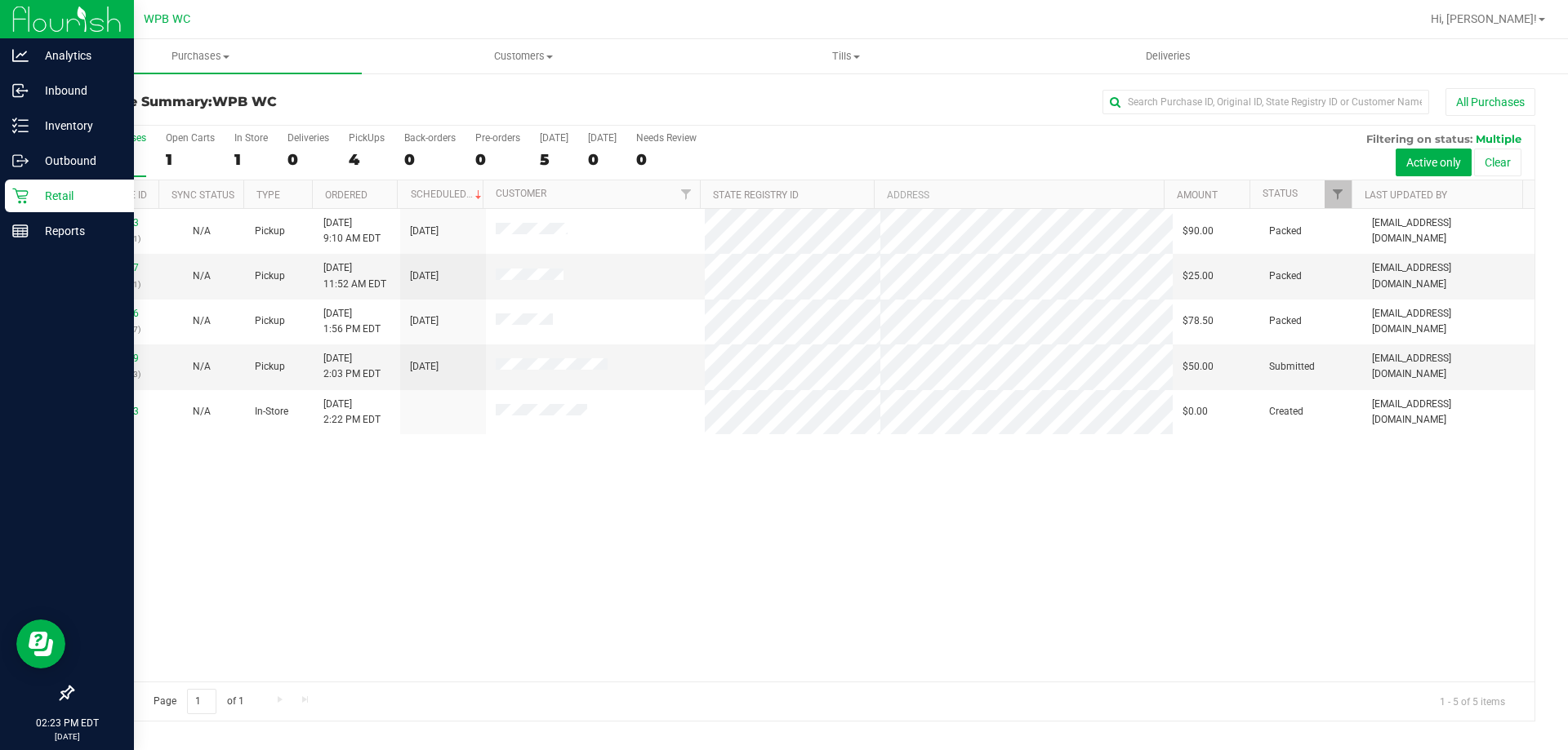
click at [808, 600] on div "11821503 (316341541) N/A Pickup [DATE] 9:10 AM EDT 8/21/2025 $90.00 Packed [EMA…" at bounding box center [803, 444] width 1462 height 473
